Goal: Communication & Community: Ask a question

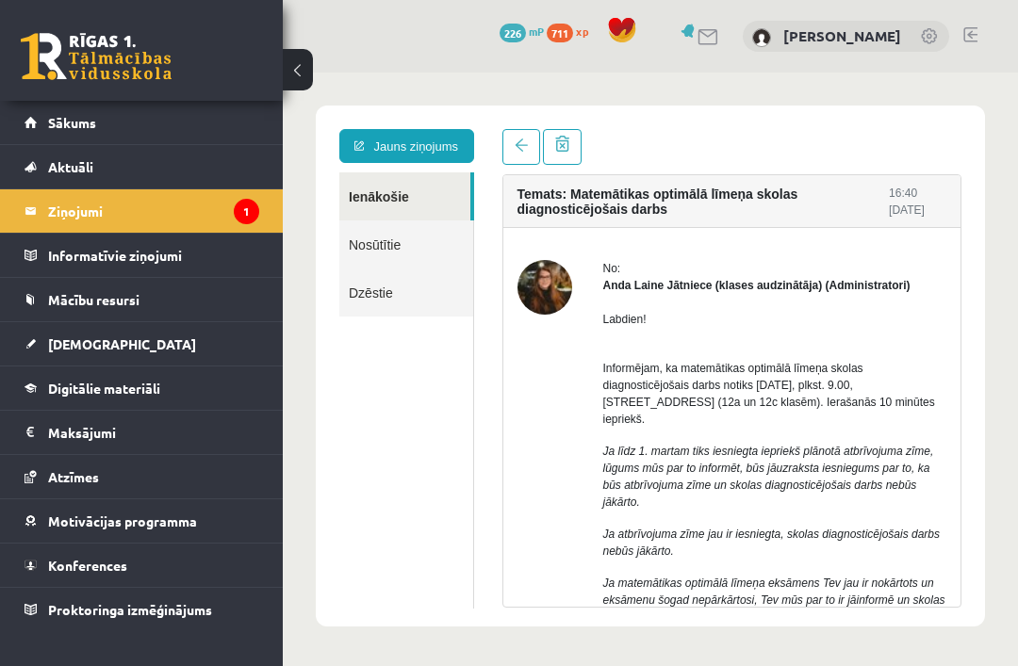
click at [523, 150] on span at bounding box center [521, 145] width 13 height 13
click at [513, 150] on link at bounding box center [521, 147] width 38 height 36
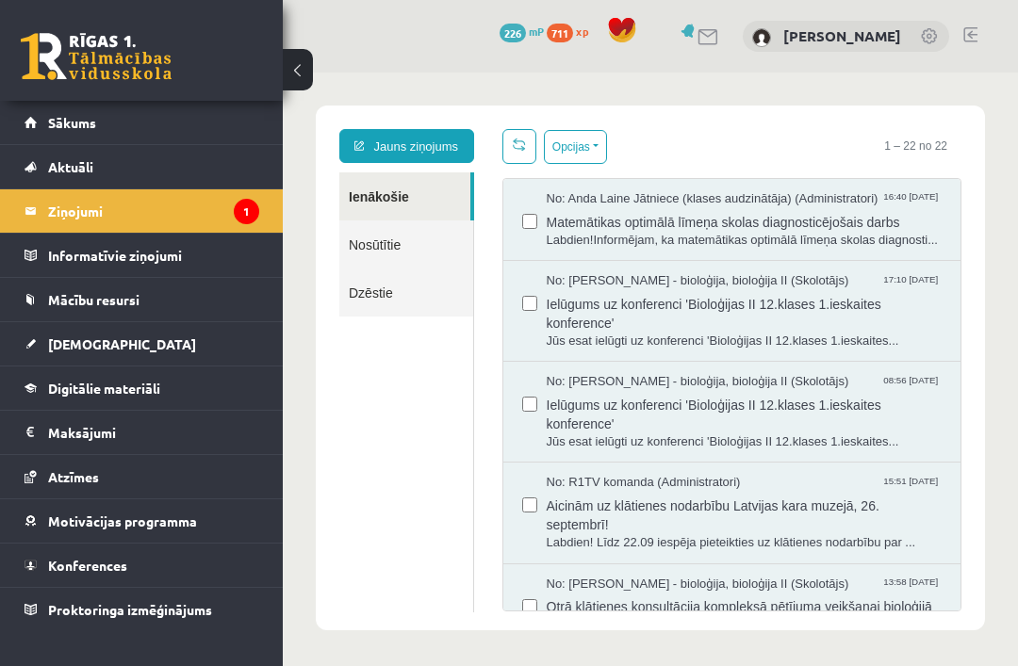
click at [202, 221] on legend "Ziņojumi 1" at bounding box center [153, 210] width 211 height 43
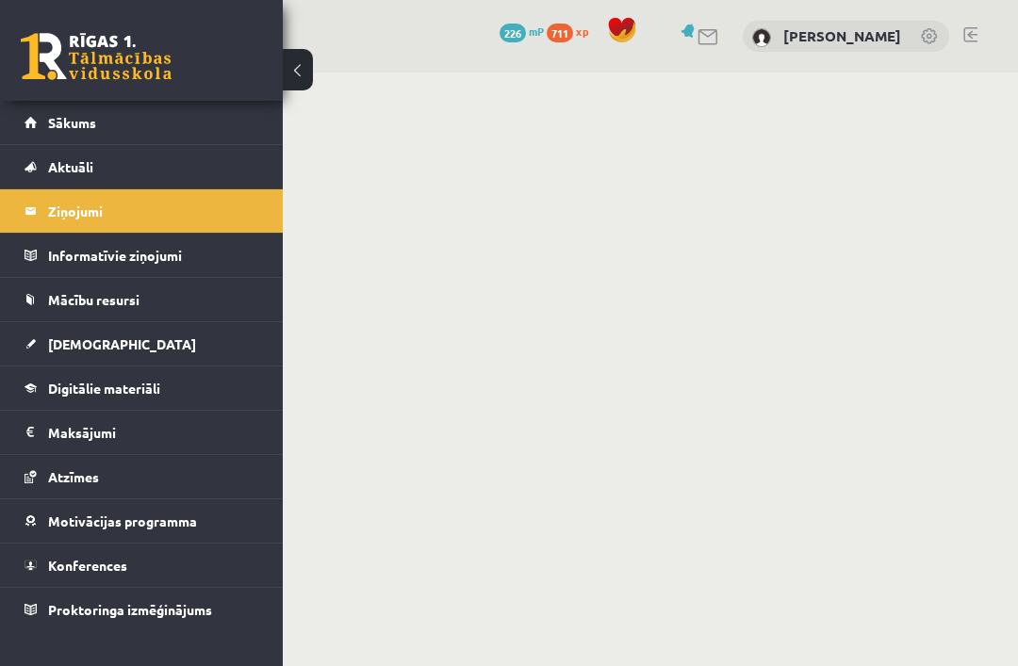
click at [129, 120] on link "Sākums" at bounding box center [142, 122] width 235 height 43
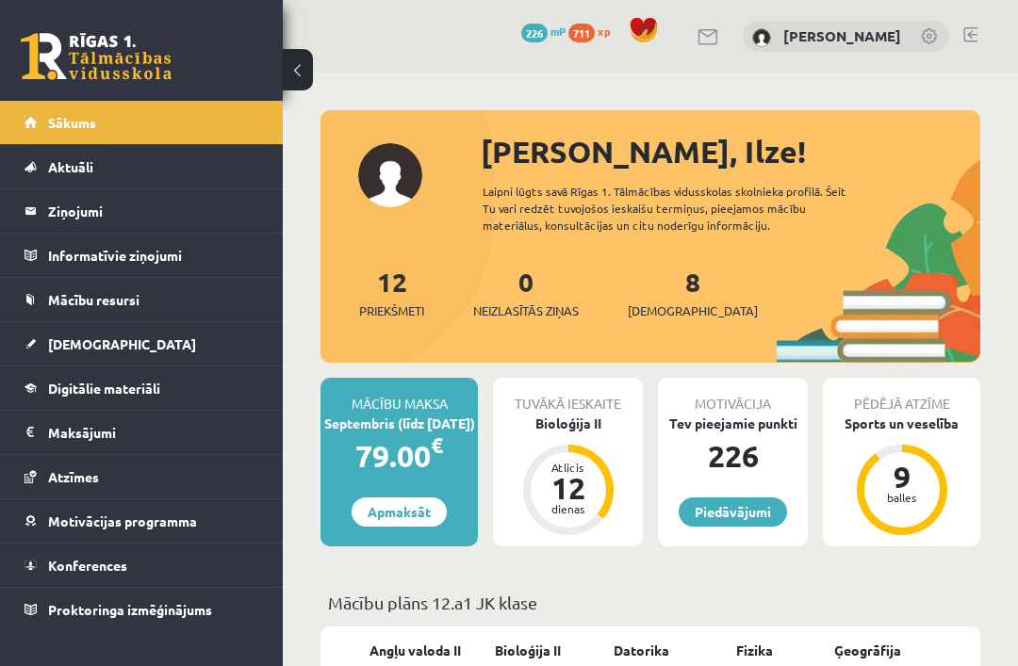
click at [154, 391] on span "Digitālie materiāli" at bounding box center [104, 388] width 112 height 17
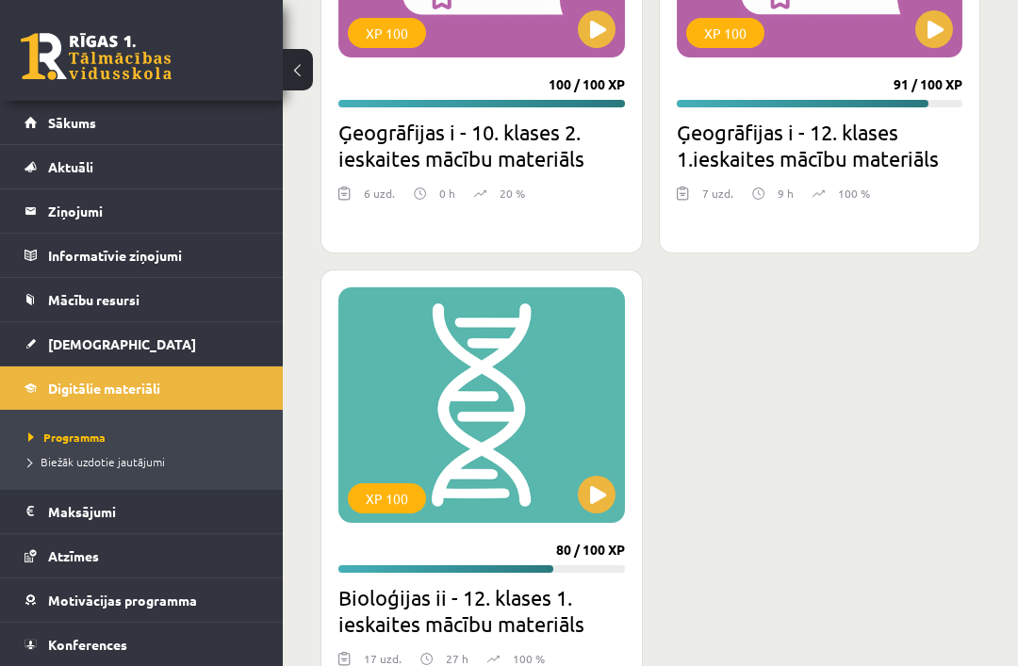
scroll to position [6085, 0]
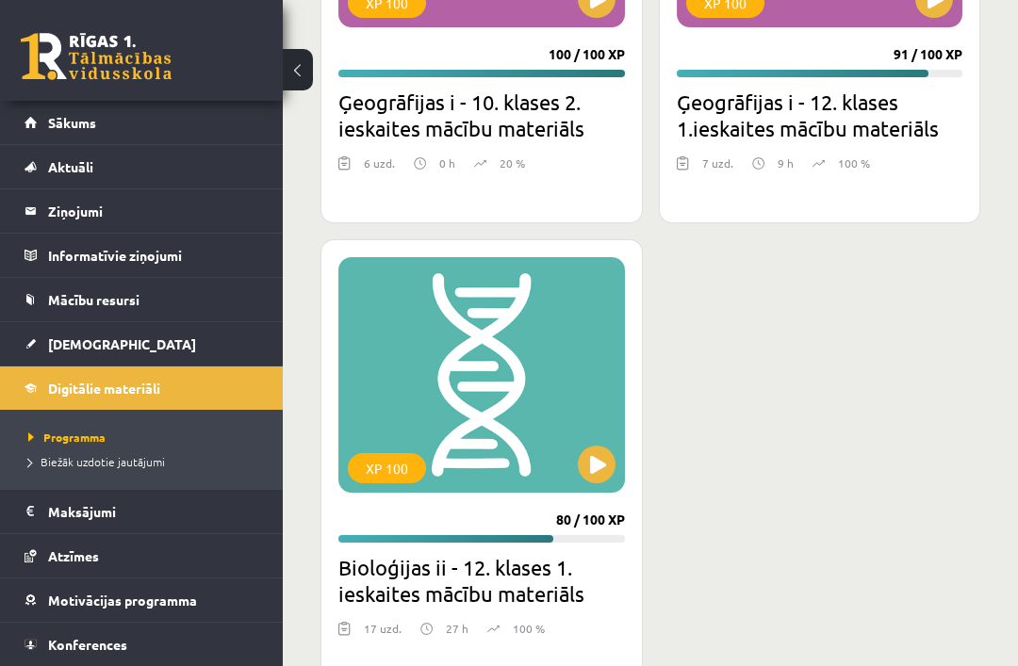
click at [594, 472] on button at bounding box center [597, 465] width 38 height 38
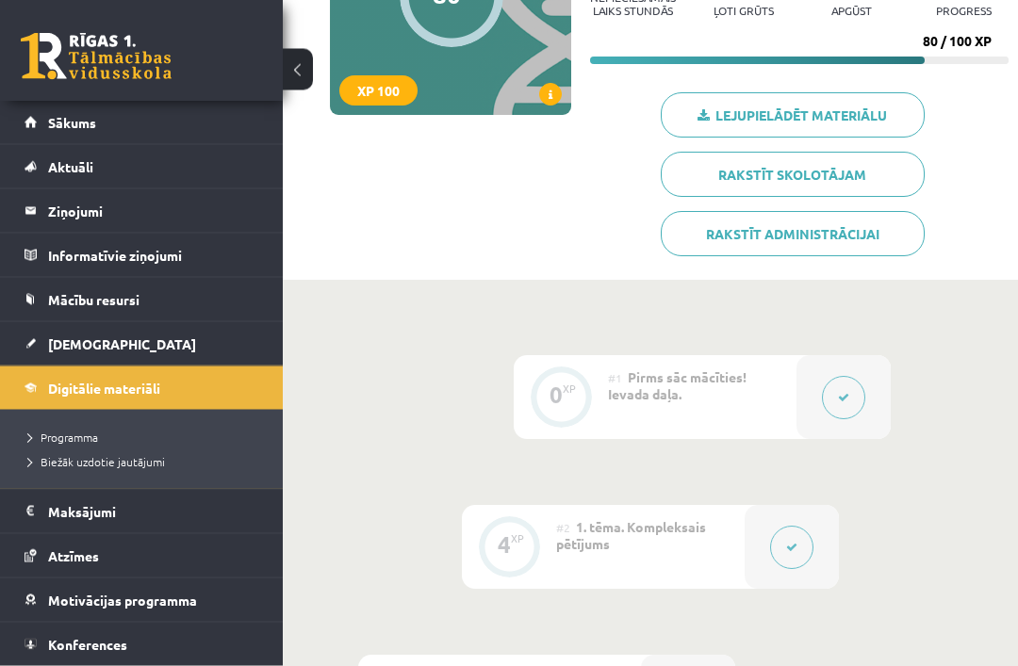
scroll to position [321, 0]
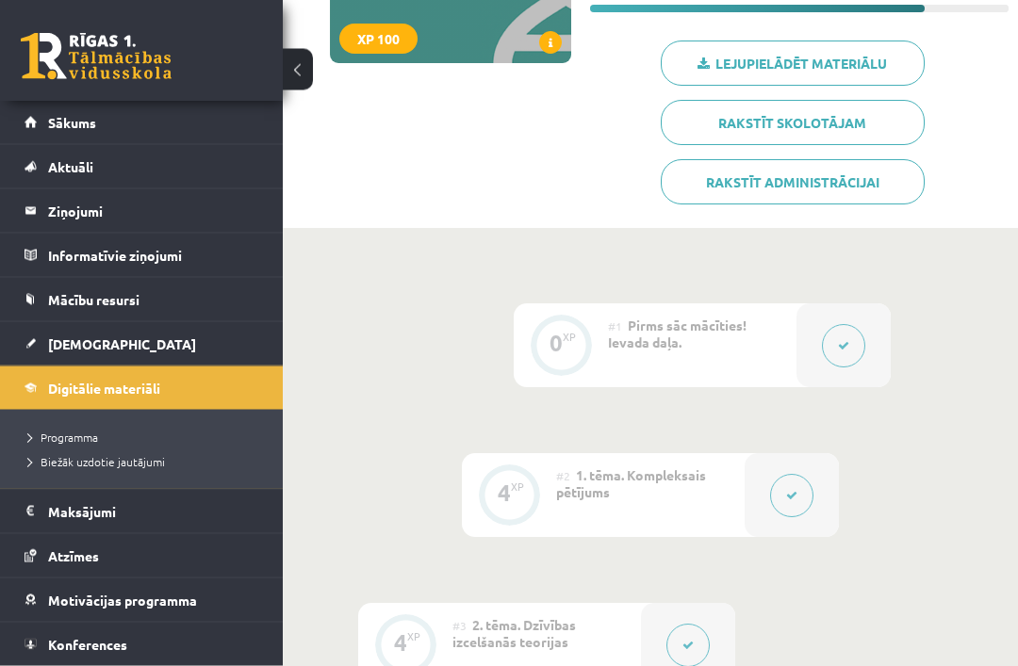
click at [844, 353] on button at bounding box center [843, 346] width 43 height 43
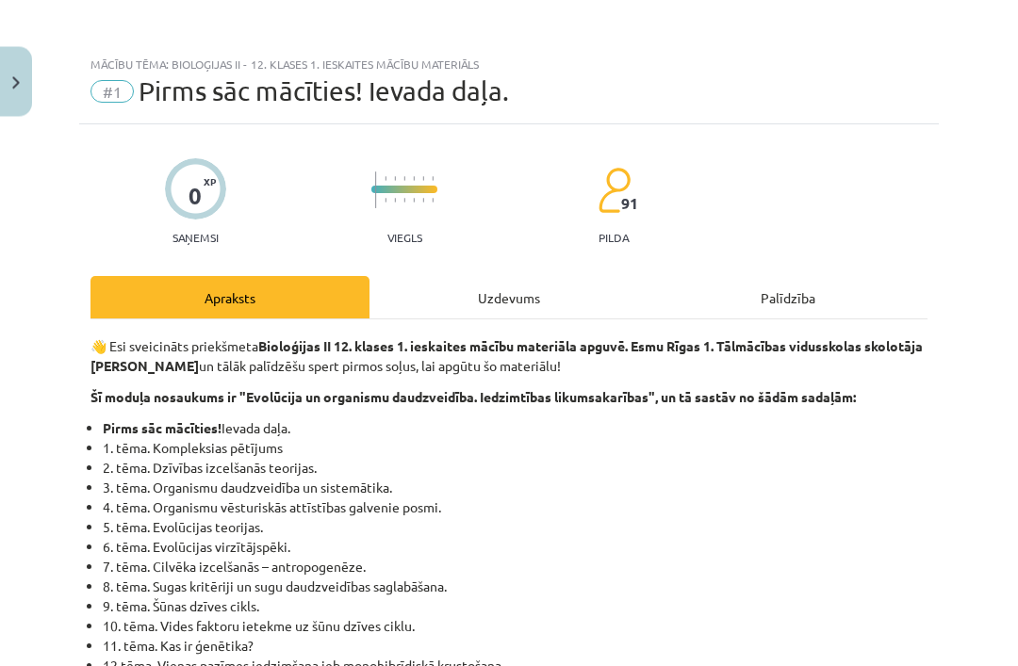
scroll to position [322, 0]
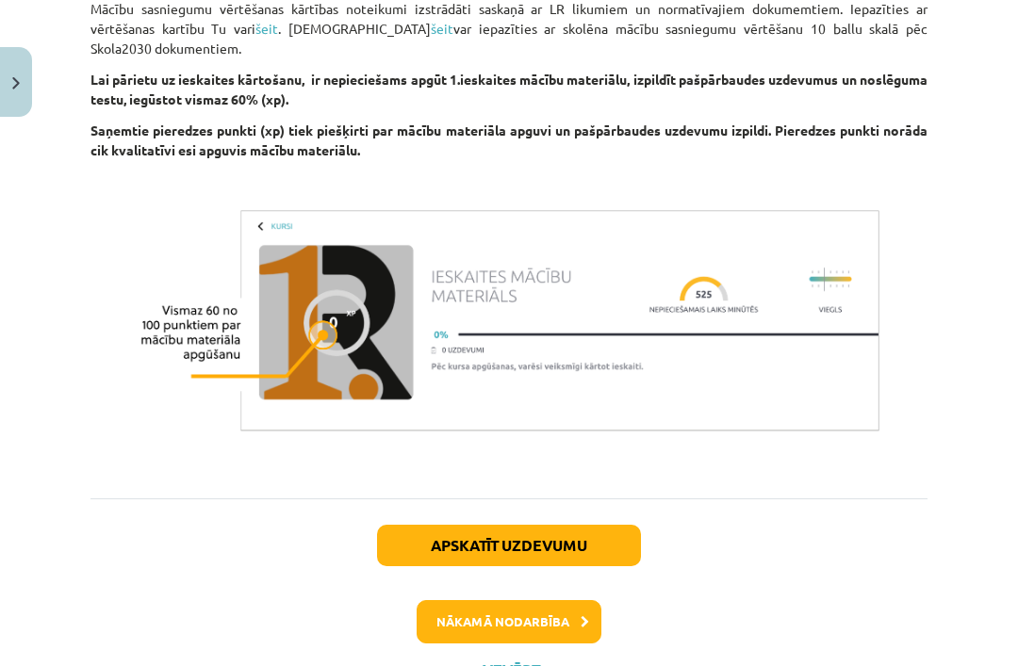
click at [550, 614] on button "Nākamā nodarbība" at bounding box center [509, 621] width 185 height 43
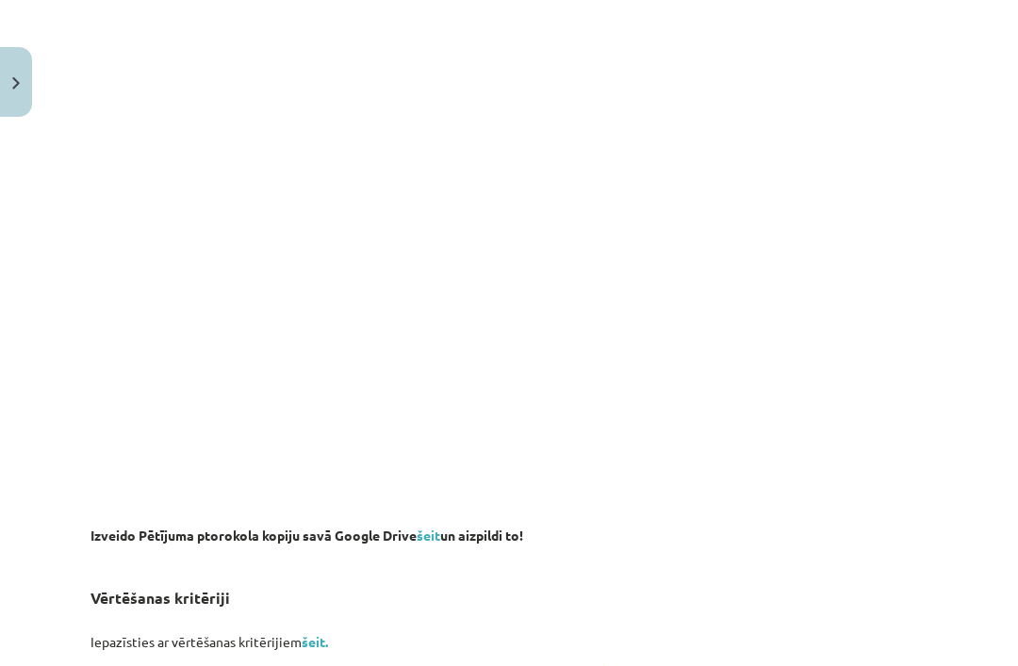
scroll to position [1106, 0]
click at [315, 642] on link "šeit." at bounding box center [315, 641] width 26 height 17
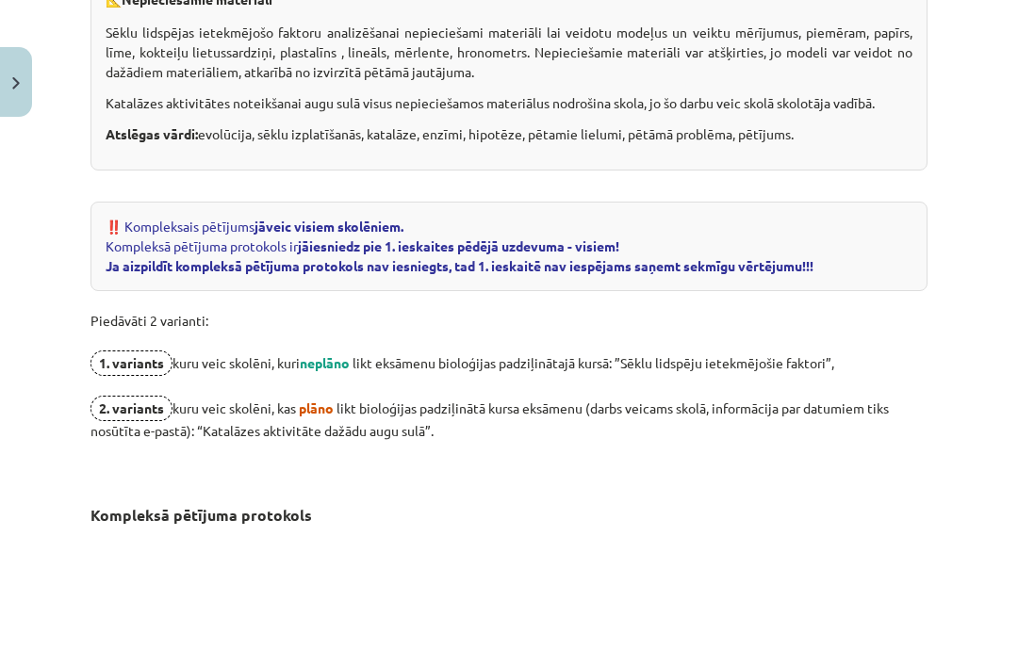
scroll to position [943, 0]
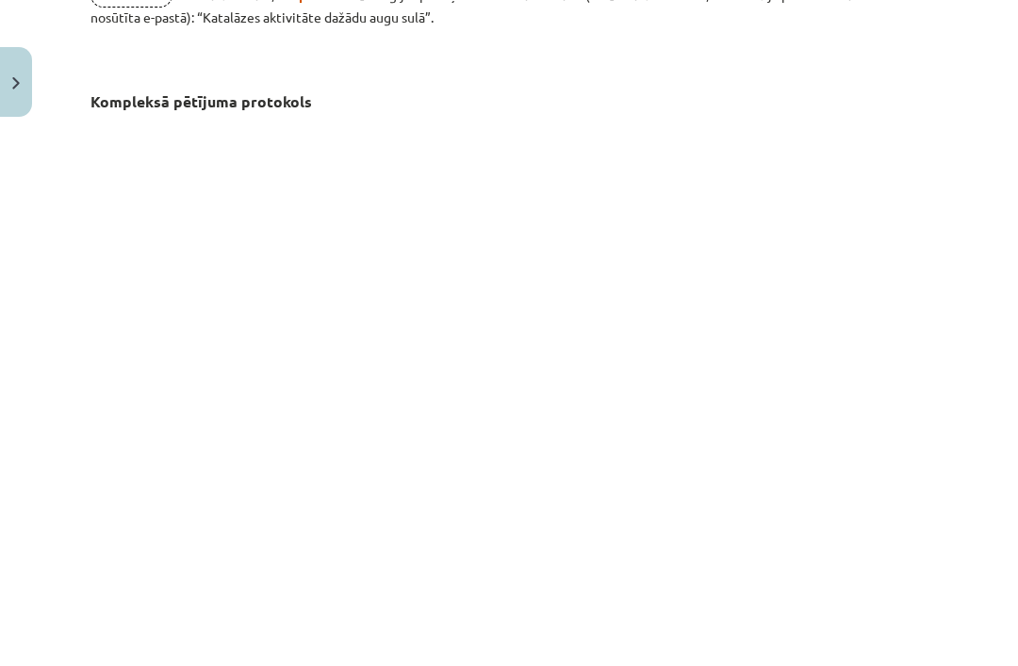
click at [17, 90] on img "Close" at bounding box center [16, 83] width 8 height 12
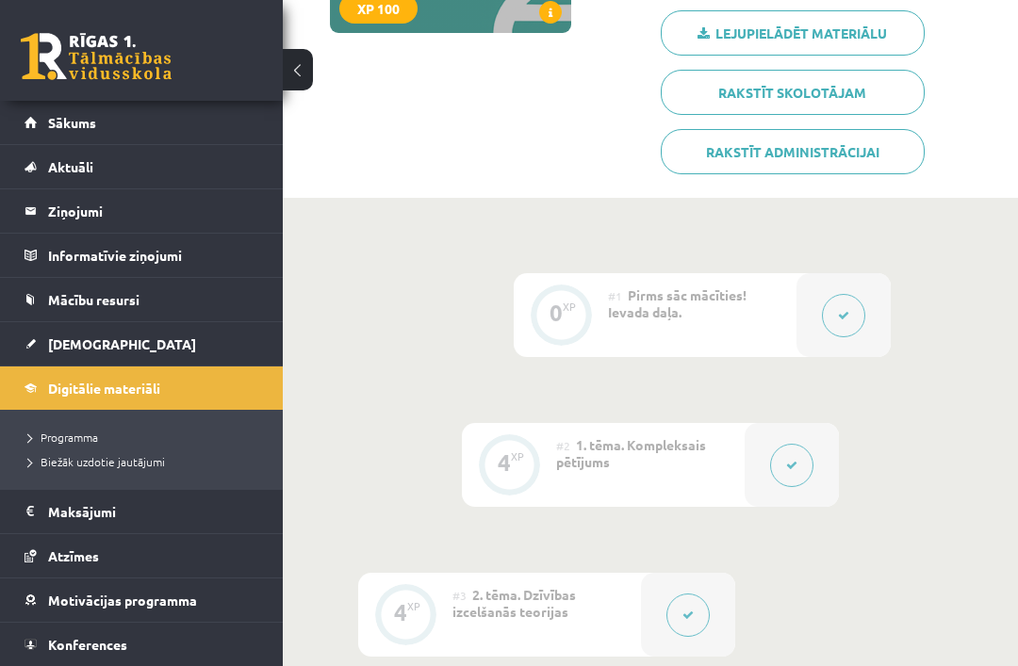
click at [173, 338] on link "[DEMOGRAPHIC_DATA]" at bounding box center [142, 343] width 235 height 43
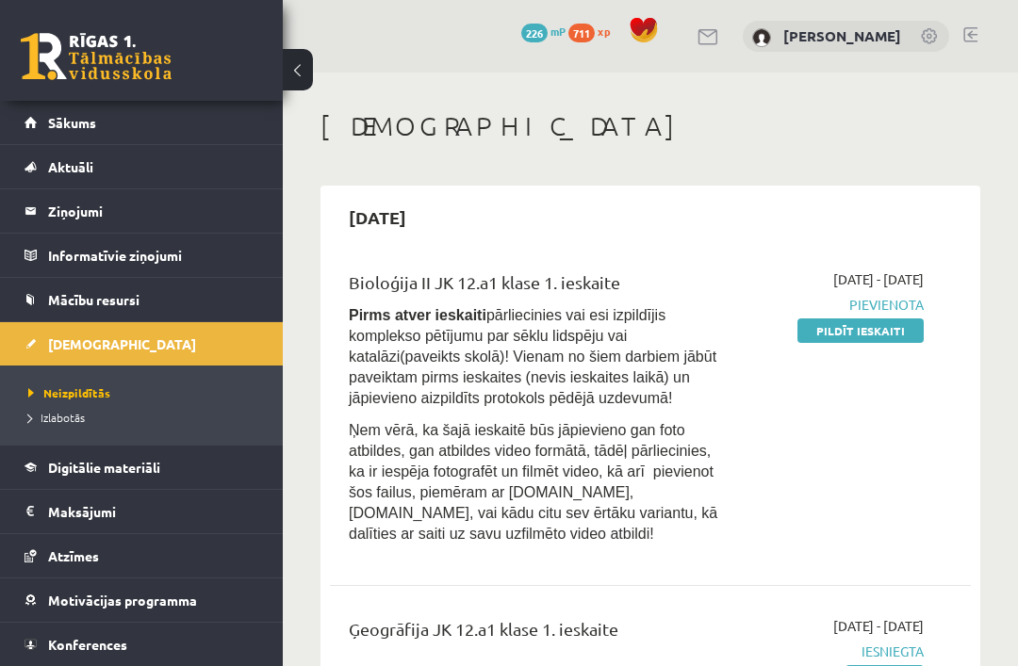
click at [151, 207] on legend "Ziņojumi 0" at bounding box center [153, 210] width 211 height 43
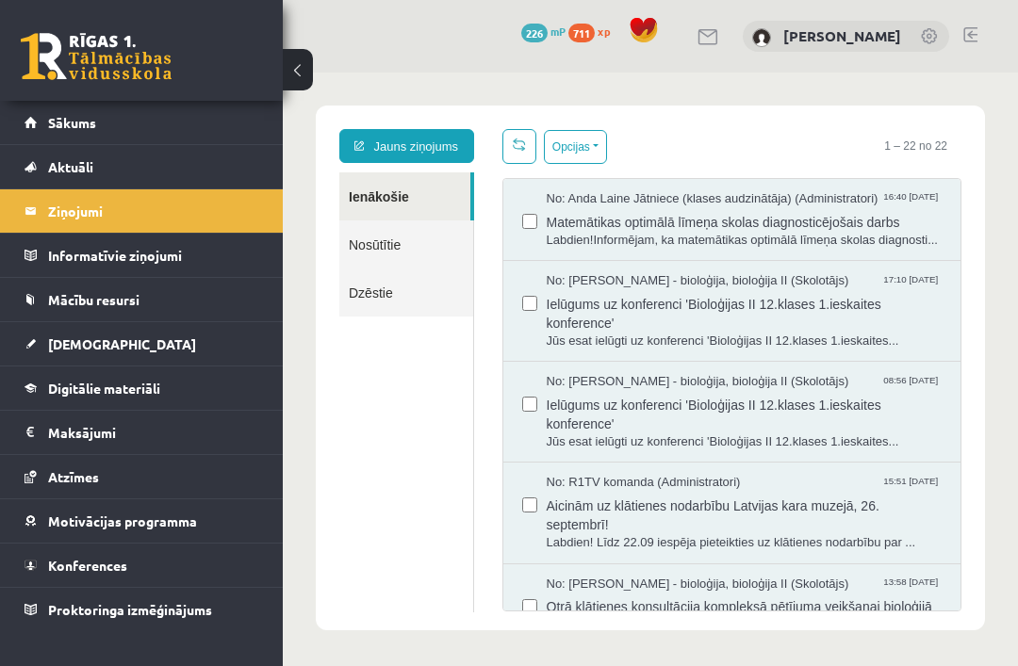
click at [405, 162] on link "Jauns ziņojums" at bounding box center [406, 146] width 135 height 34
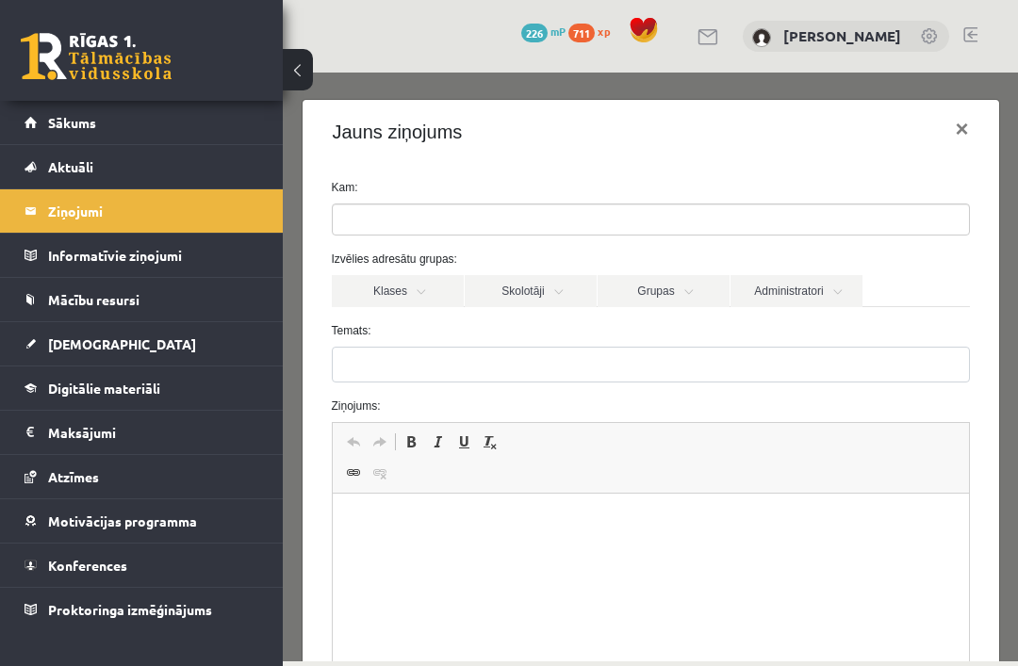
click at [677, 230] on ul at bounding box center [651, 220] width 636 height 30
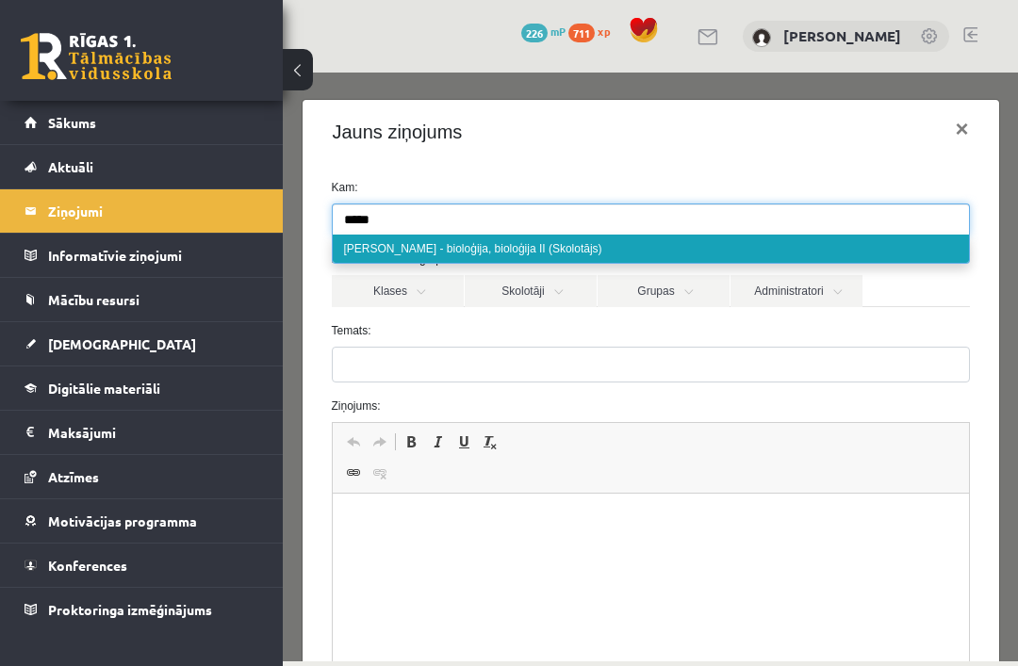
type input "*****"
select select "*****"
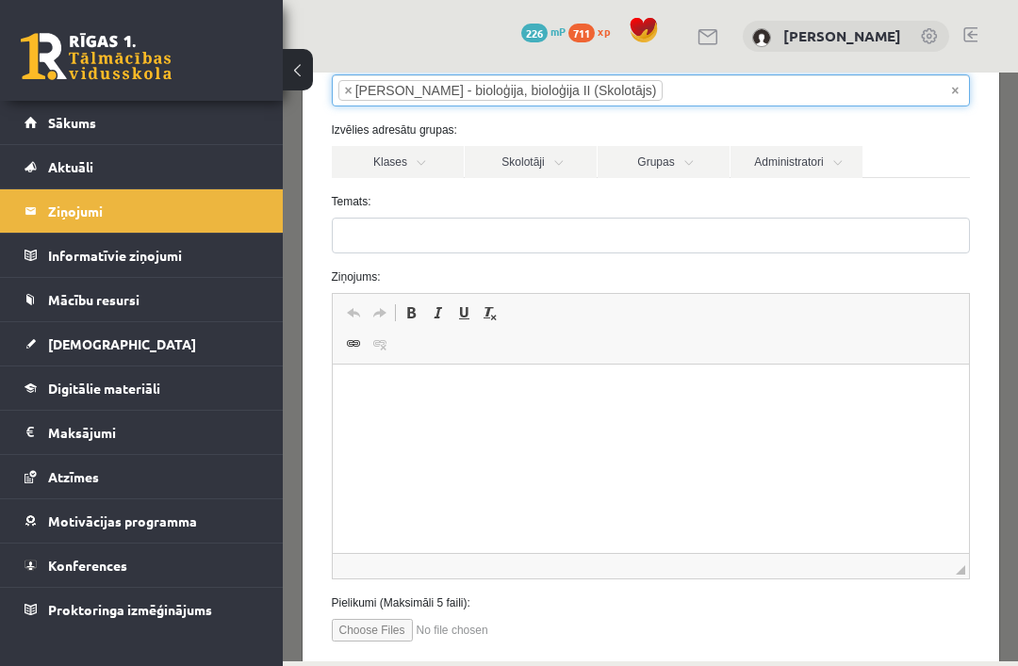
scroll to position [132, 0]
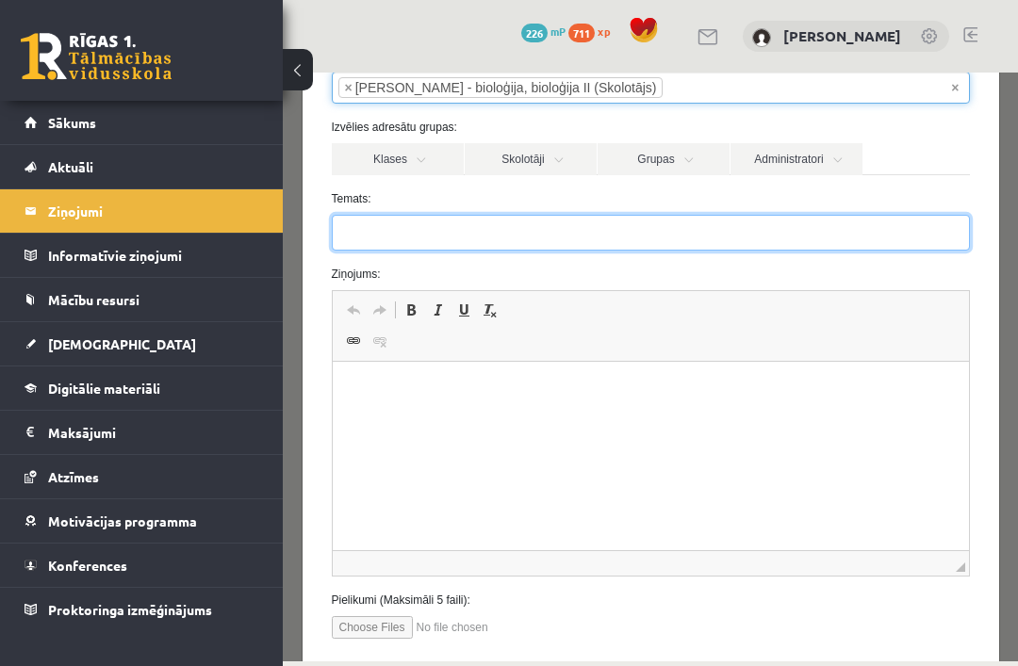
click at [582, 234] on input "Temats:" at bounding box center [651, 233] width 638 height 36
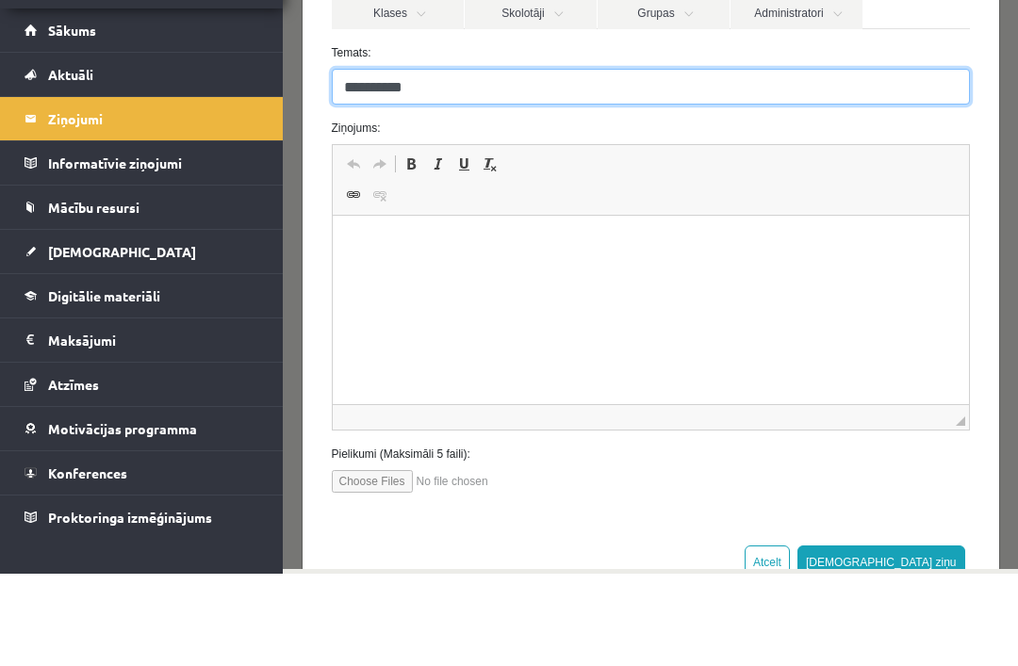
scroll to position [185, 0]
type input "**********"
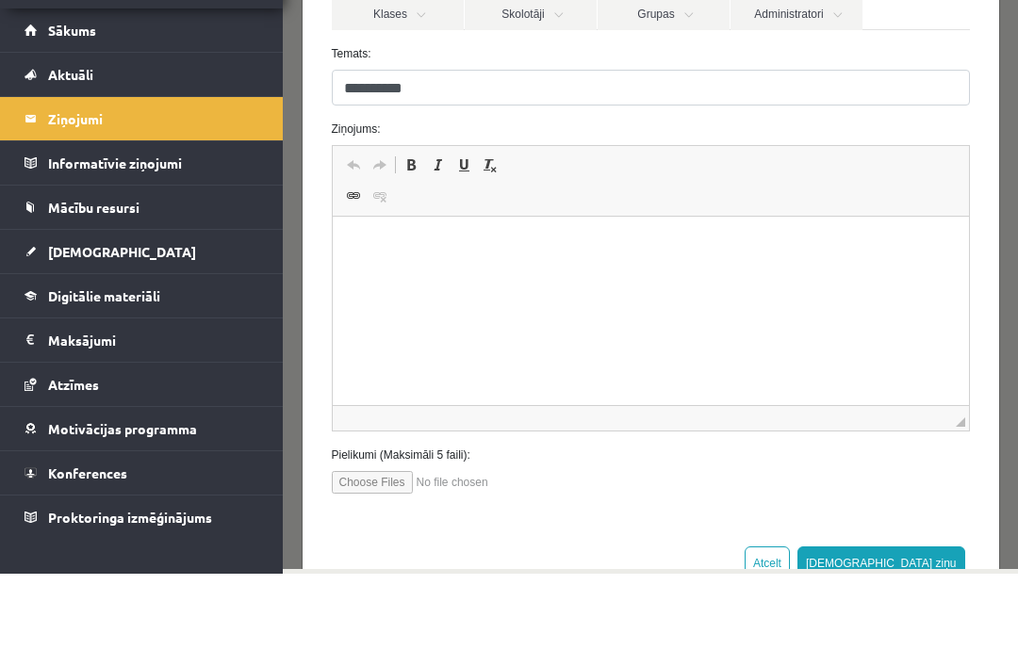
click at [565, 252] on p "Rich Text Editor, wiswyg-editor-47433942118480-1758301076-992" at bounding box center [650, 246] width 598 height 20
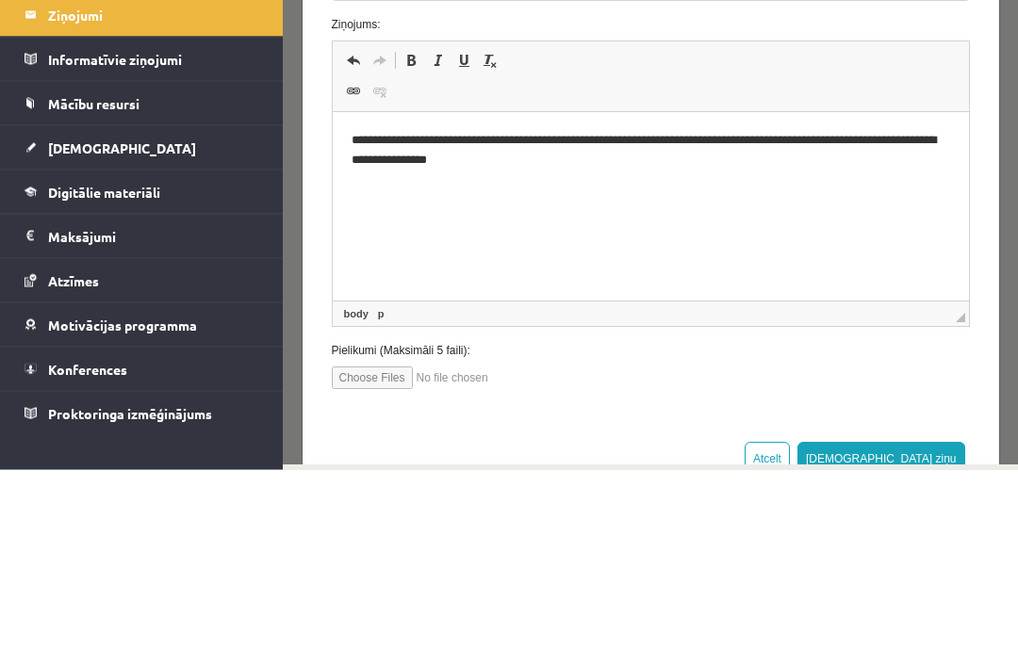
scroll to position [60, 0]
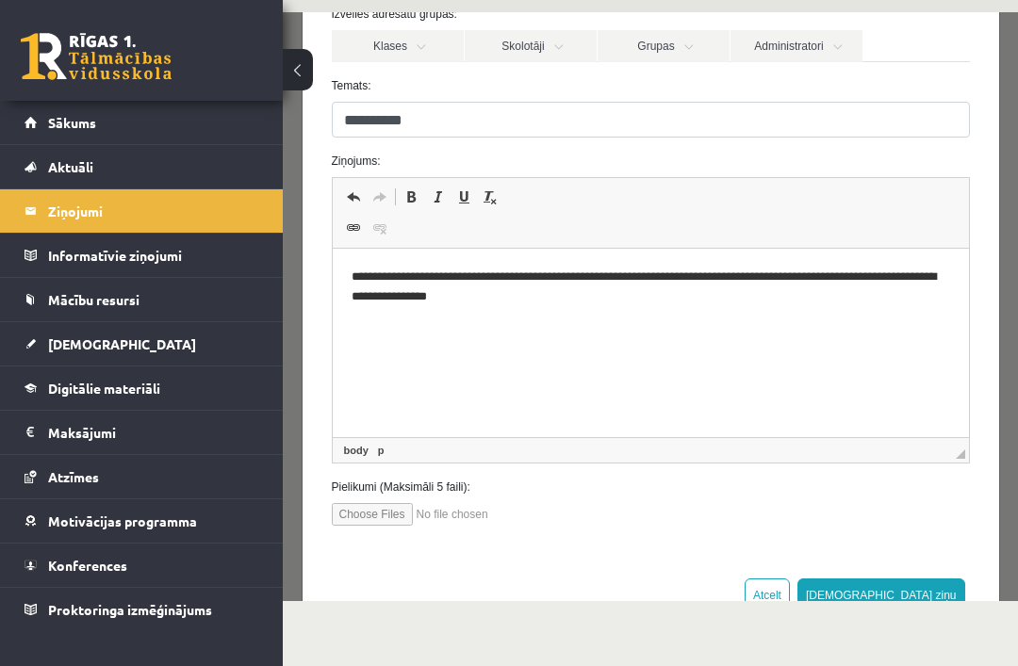
click at [932, 588] on button "[DEMOGRAPHIC_DATA] ziņu" at bounding box center [881, 596] width 168 height 34
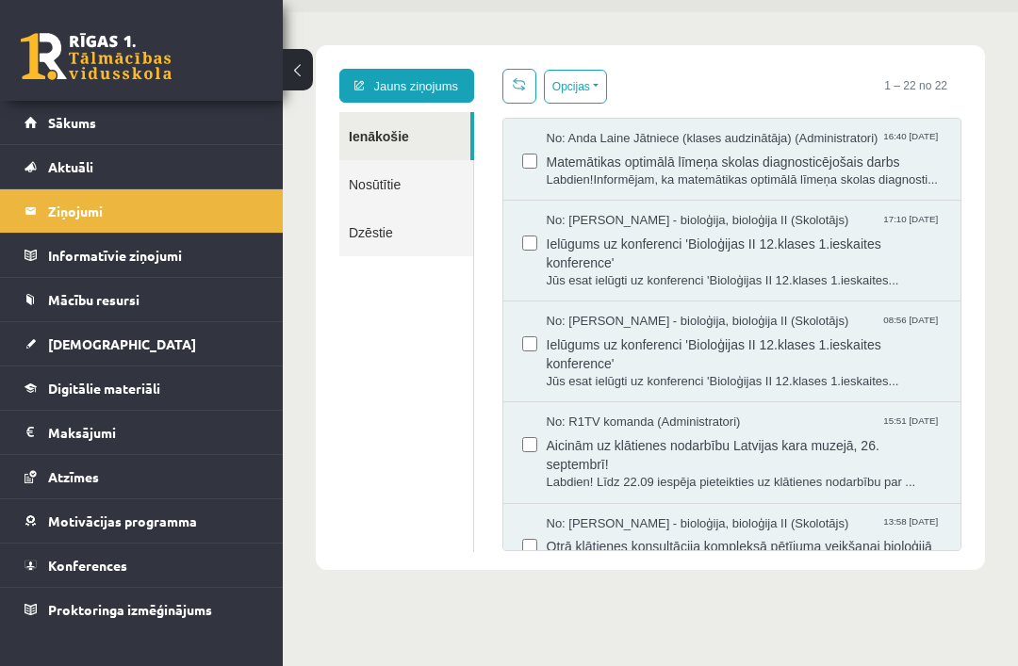
scroll to position [0, 0]
